Goal: Task Accomplishment & Management: Use online tool/utility

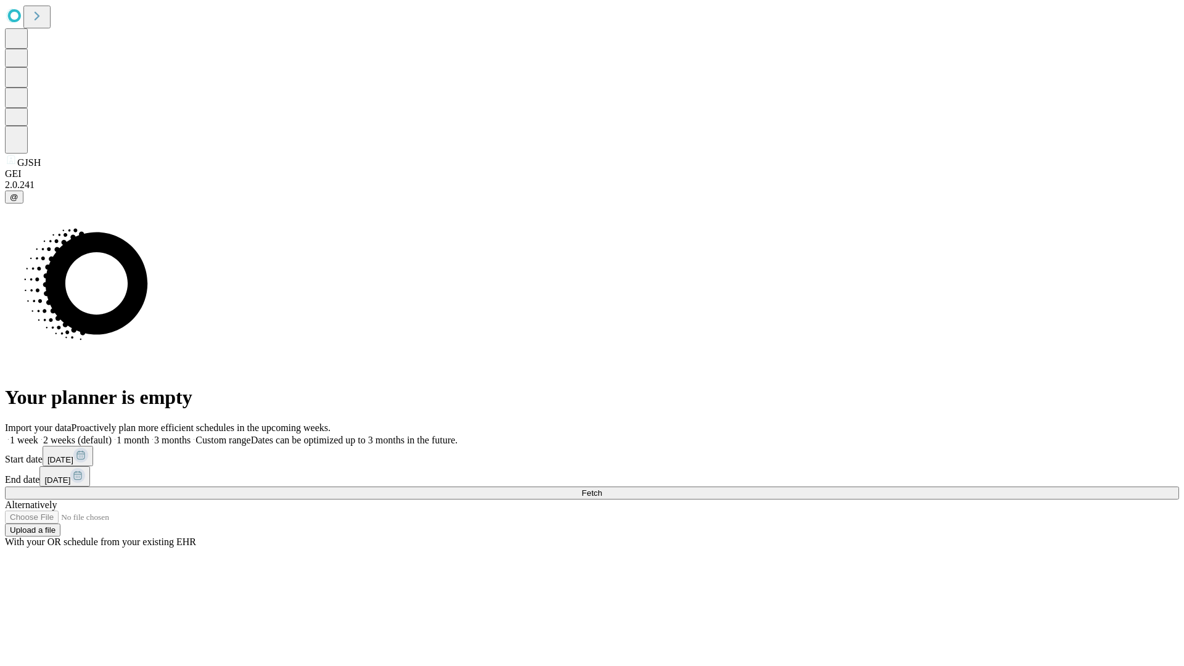
click at [602, 489] on span "Fetch" at bounding box center [592, 493] width 20 height 9
